Goal: Information Seeking & Learning: Learn about a topic

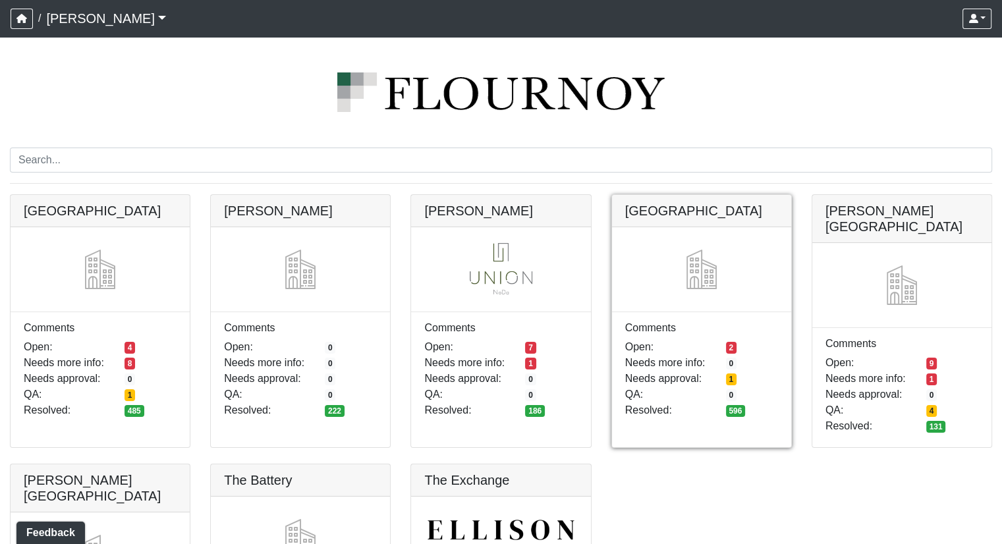
click at [702, 195] on link at bounding box center [701, 195] width 179 height 0
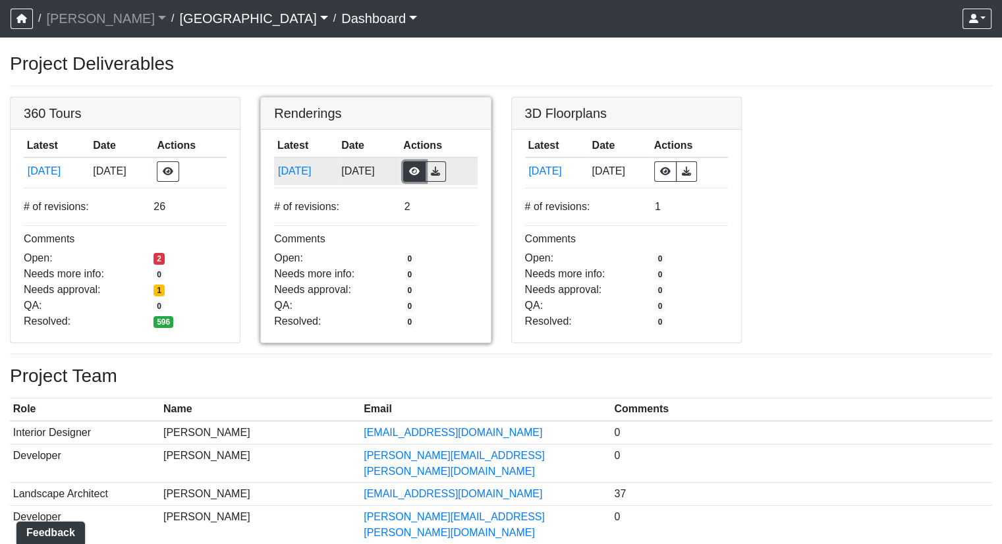
click at [426, 169] on button "button" at bounding box center [414, 171] width 22 height 20
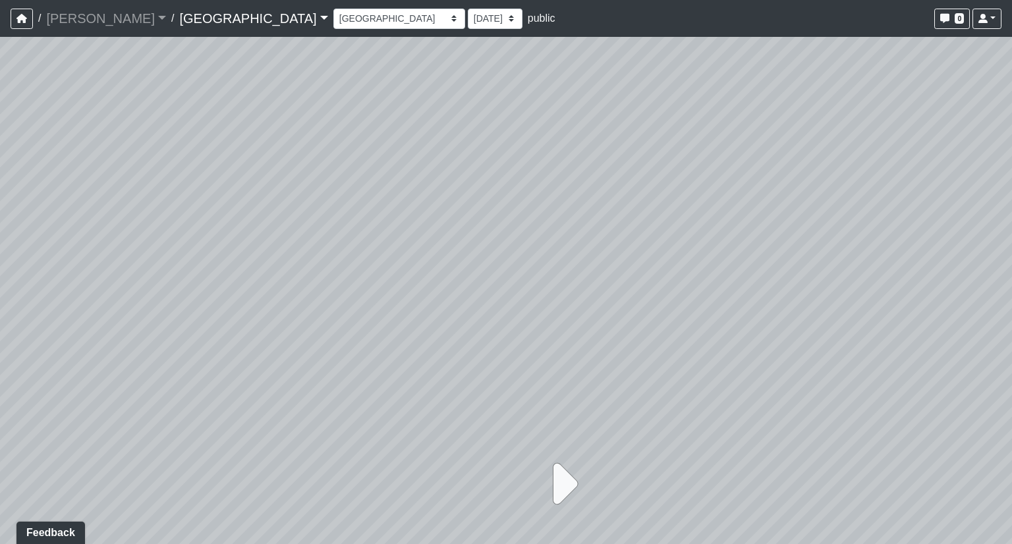
click at [561, 494] on icon at bounding box center [561, 484] width 33 height 66
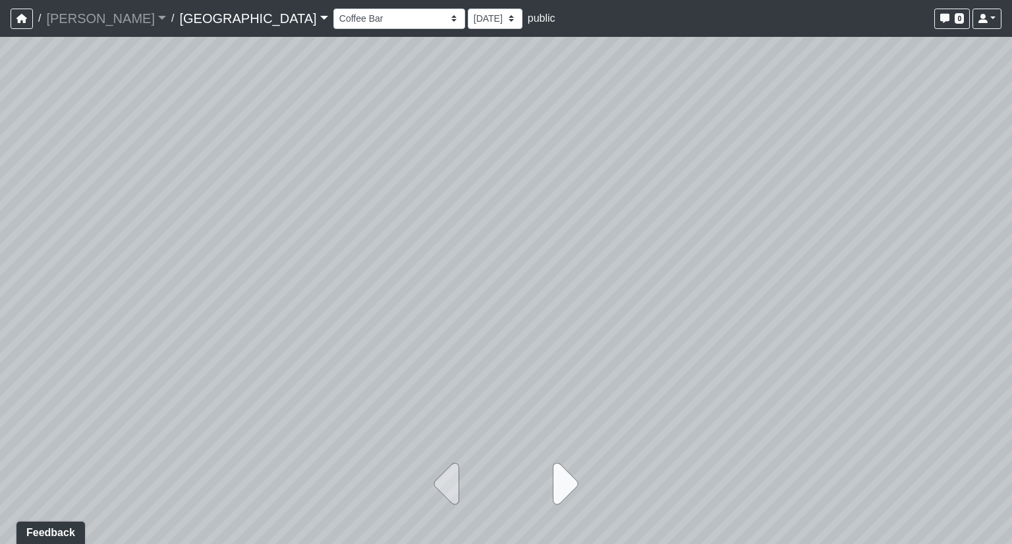
click at [561, 494] on icon at bounding box center [561, 484] width 33 height 66
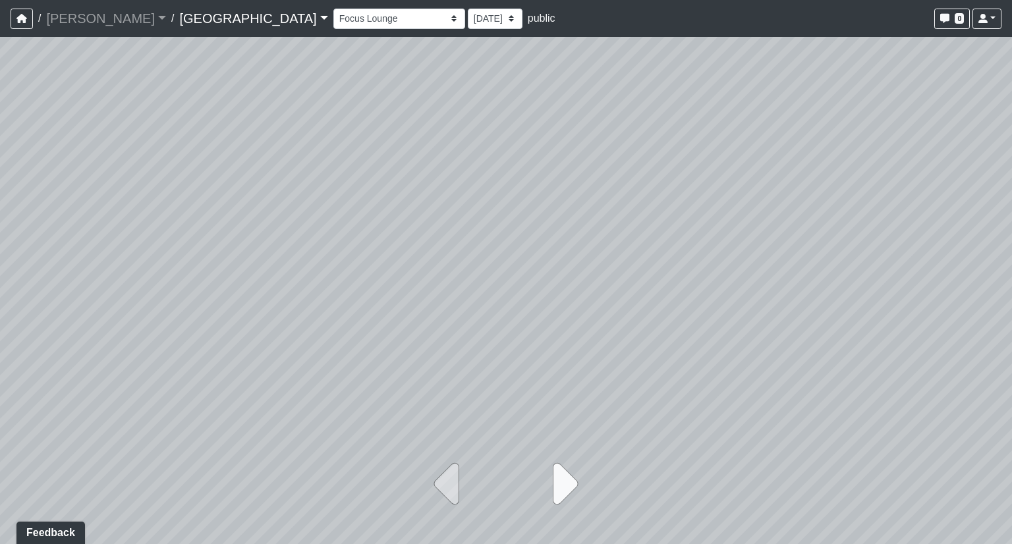
click at [561, 494] on icon at bounding box center [561, 484] width 33 height 66
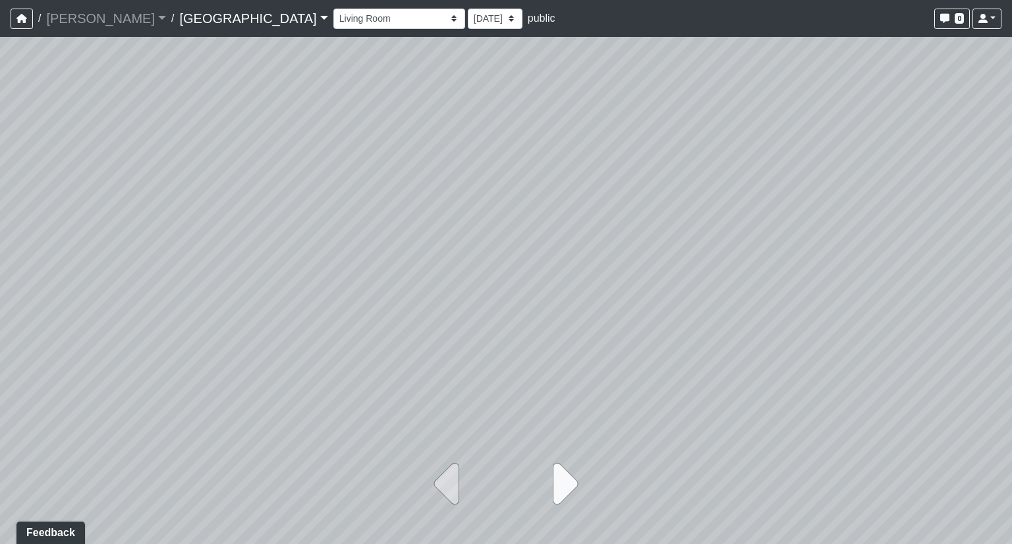
click at [561, 494] on icon at bounding box center [561, 484] width 33 height 66
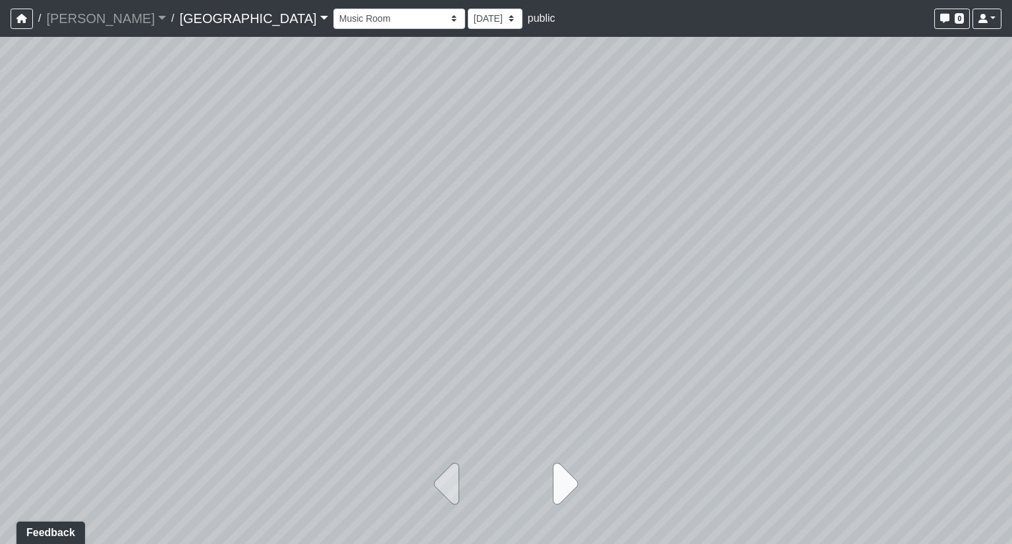
click at [561, 494] on icon at bounding box center [561, 484] width 33 height 66
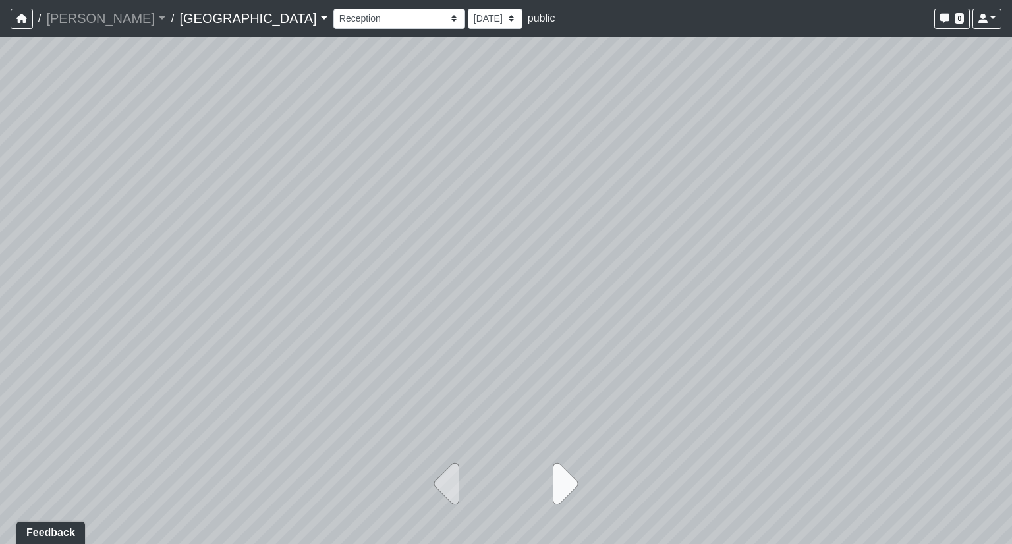
click at [561, 494] on icon at bounding box center [561, 484] width 33 height 66
click at [561, 494] on div at bounding box center [506, 494] width 219 height 99
select select "kyAJTtybe54Xx7d3dvBidR"
click at [87, 16] on link "[PERSON_NAME]" at bounding box center [106, 18] width 120 height 26
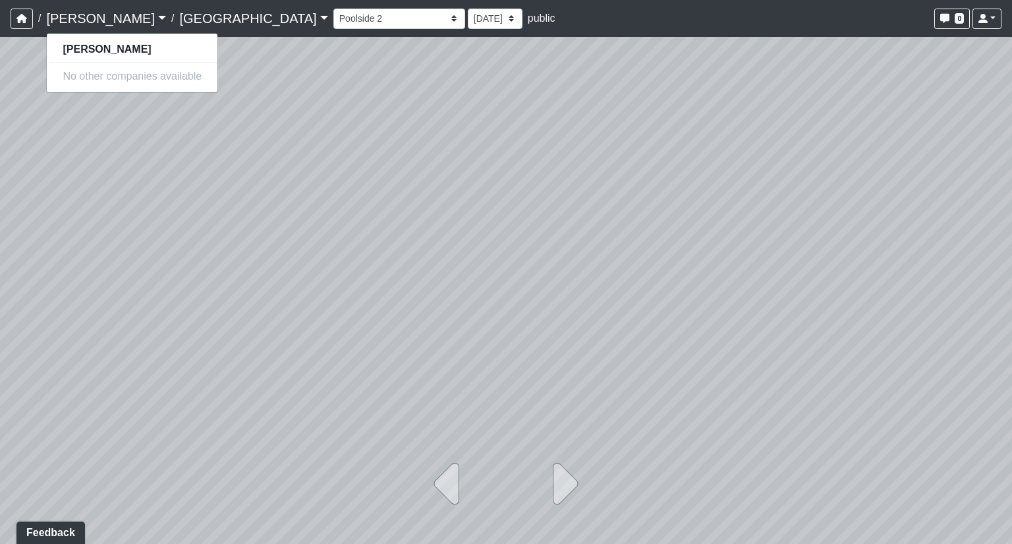
click at [179, 25] on link "[GEOGRAPHIC_DATA]" at bounding box center [253, 18] width 148 height 26
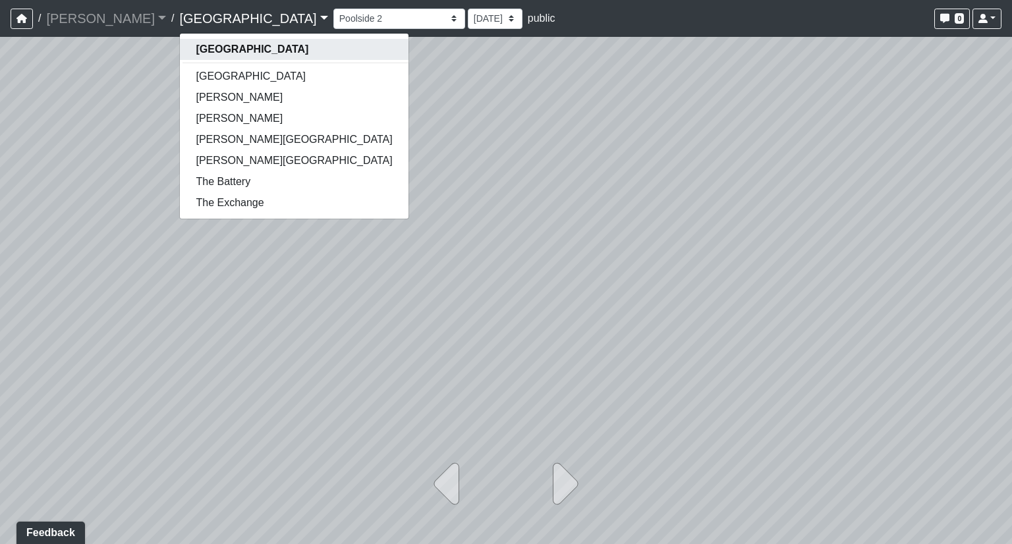
click at [196, 53] on strong "[GEOGRAPHIC_DATA]" at bounding box center [252, 48] width 113 height 11
